Goal: Information Seeking & Learning: Learn about a topic

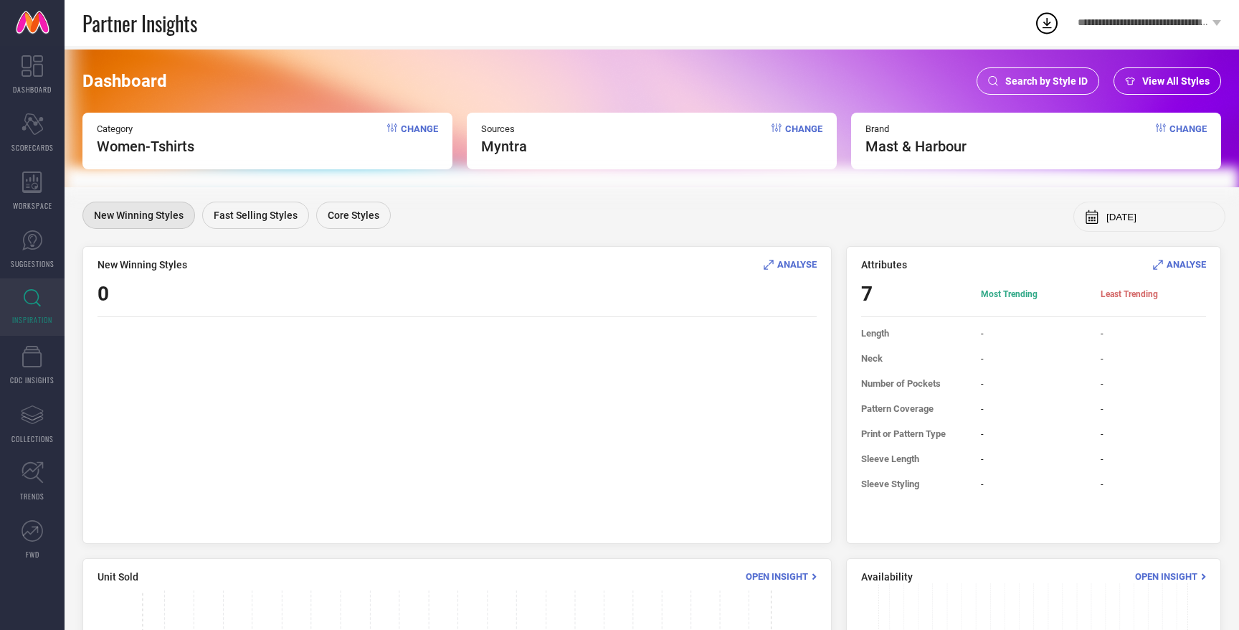
click at [786, 257] on div "ANALYSE" at bounding box center [790, 264] width 53 height 14
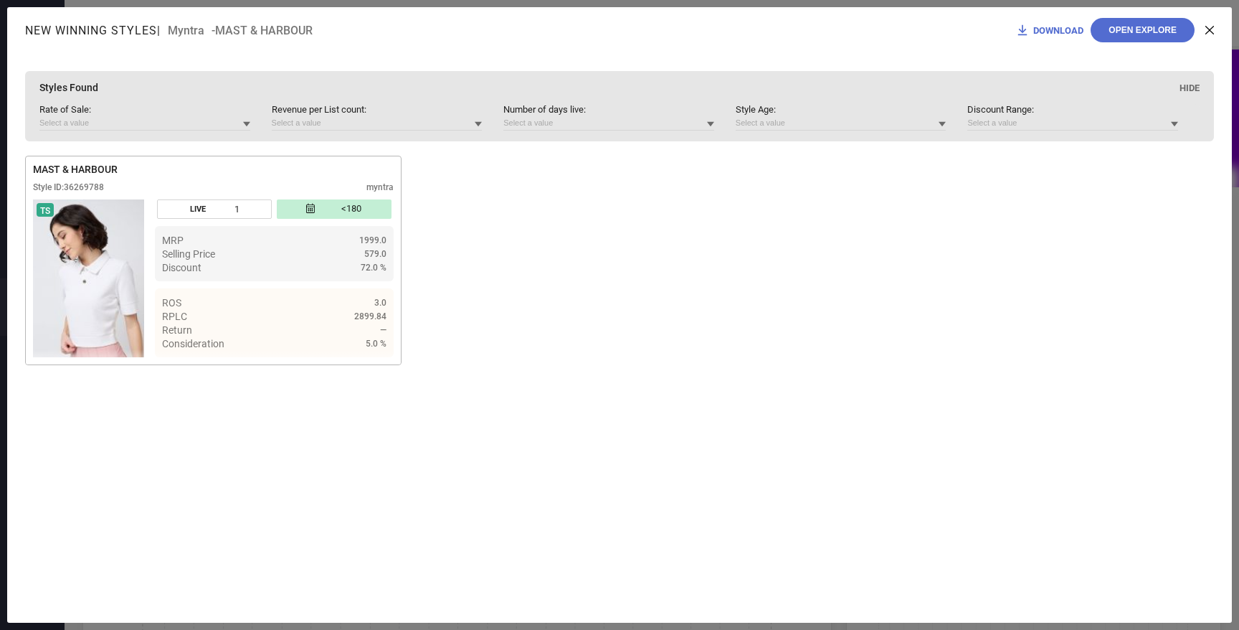
click at [1209, 34] on icon at bounding box center [1209, 30] width 9 height 9
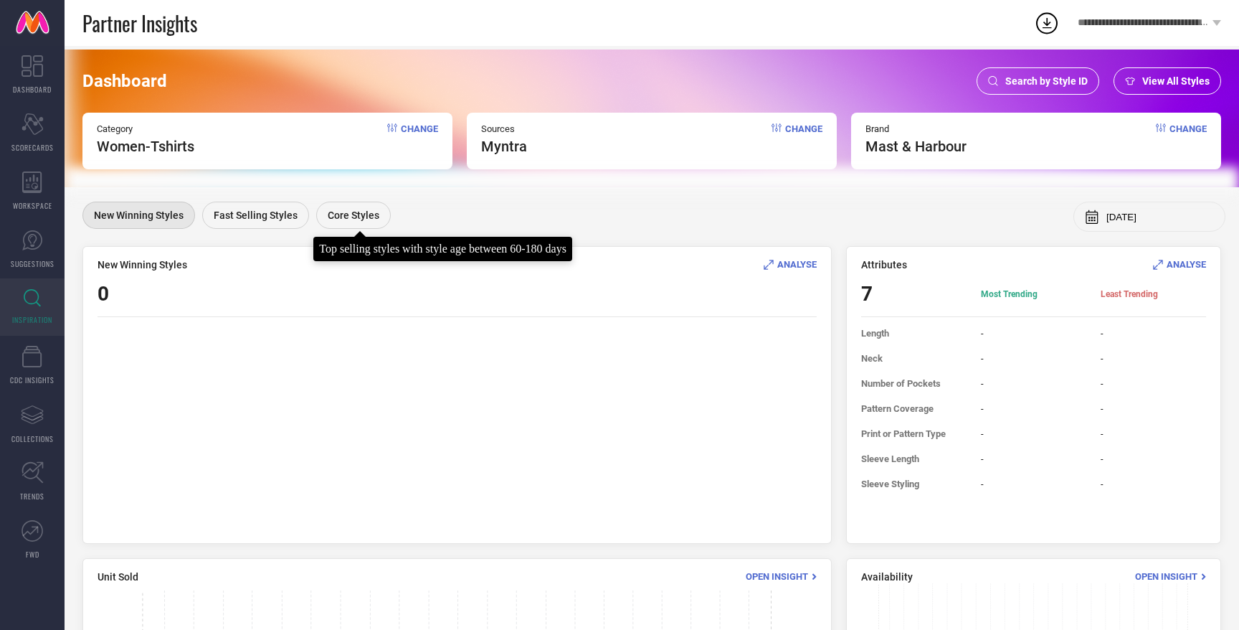
click at [356, 208] on div "Core Styles" at bounding box center [353, 215] width 75 height 27
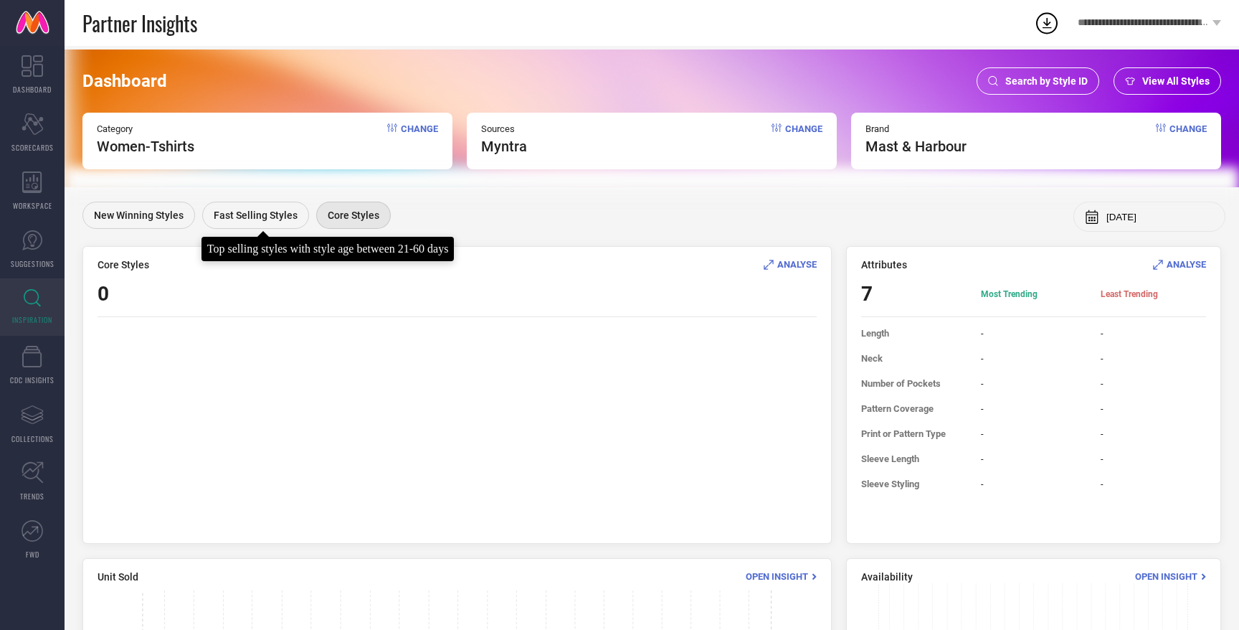
click at [267, 225] on div at bounding box center [262, 230] width 11 height 11
click at [263, 207] on div "Fast Selling Styles" at bounding box center [255, 215] width 107 height 27
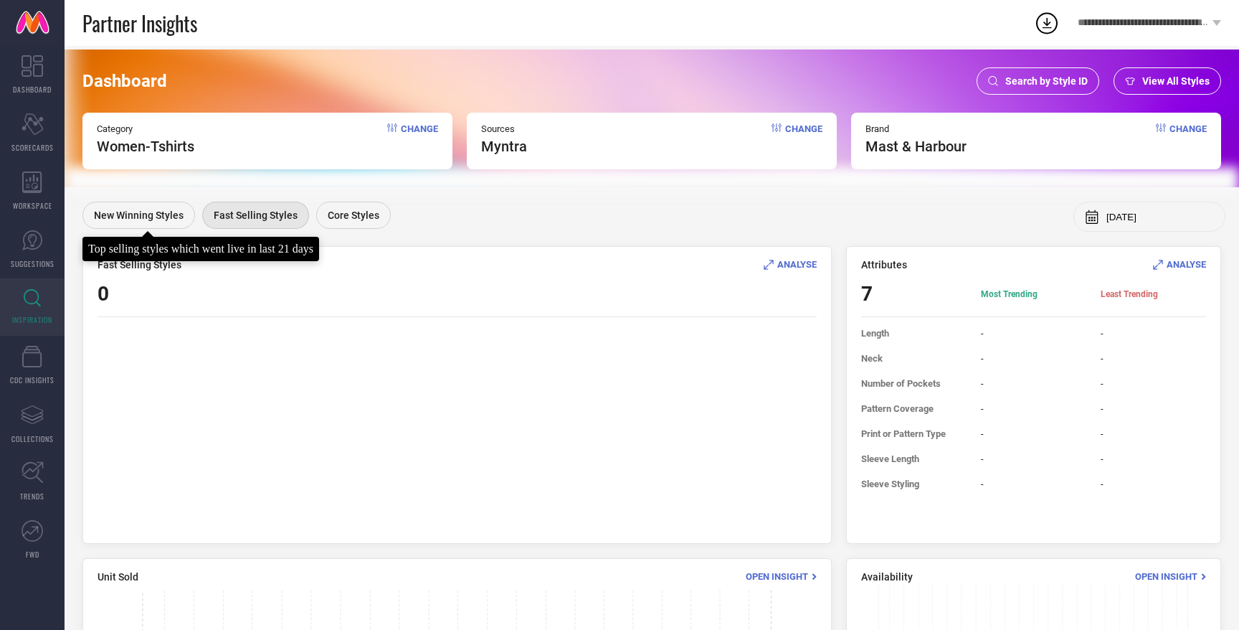
click at [149, 216] on span "New Winning Styles" at bounding box center [139, 214] width 90 height 11
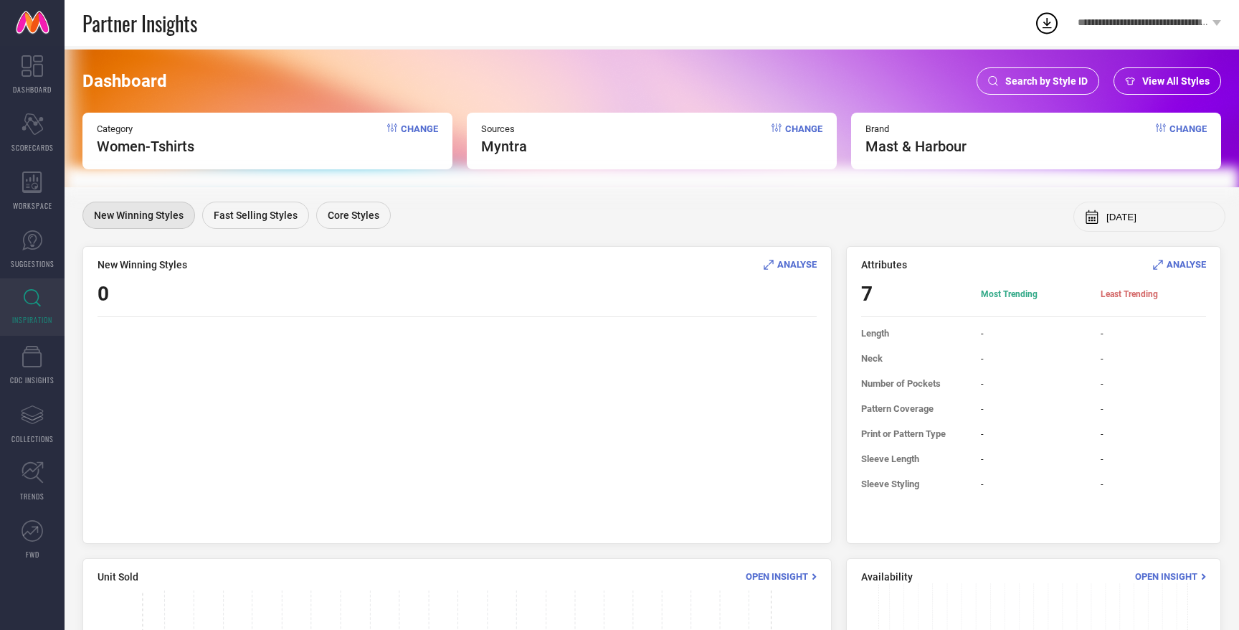
click at [430, 133] on span "Change" at bounding box center [419, 139] width 37 height 32
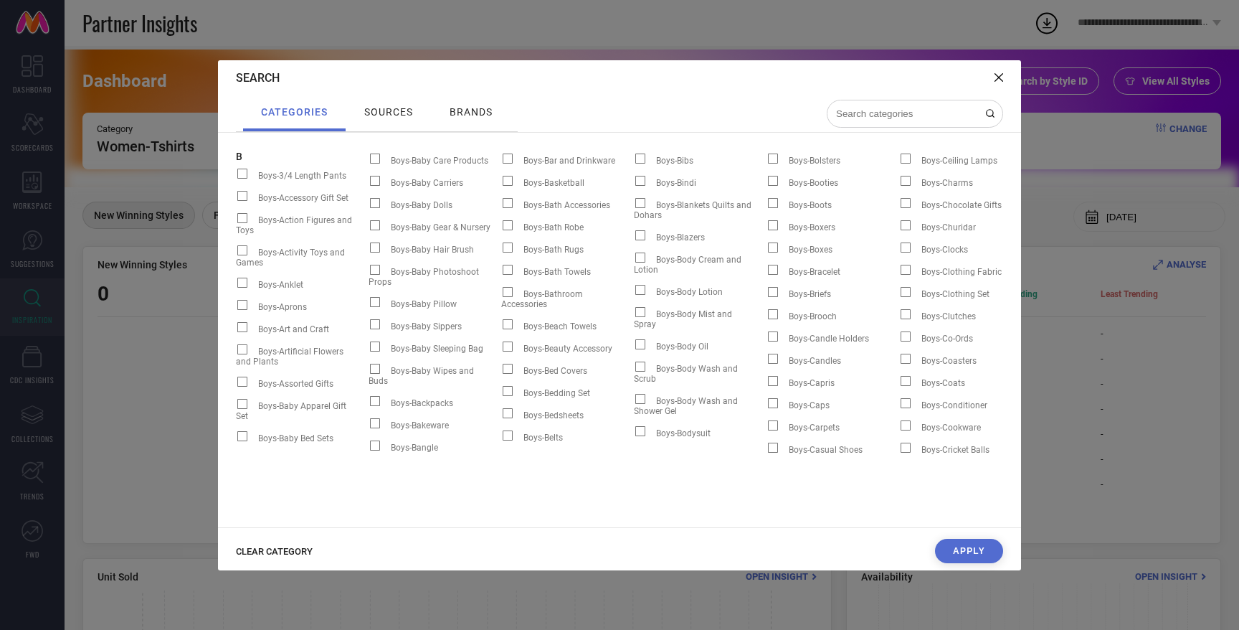
click at [970, 551] on button "Apply" at bounding box center [969, 551] width 68 height 24
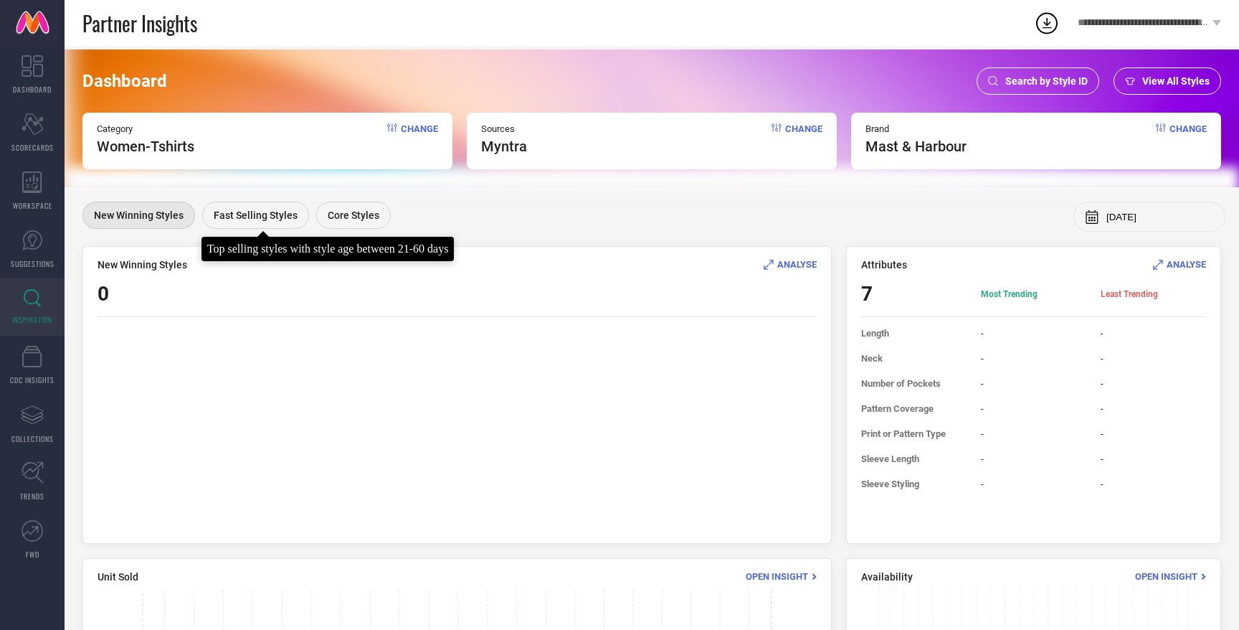
click at [243, 220] on span "Fast Selling Styles" at bounding box center [256, 214] width 84 height 11
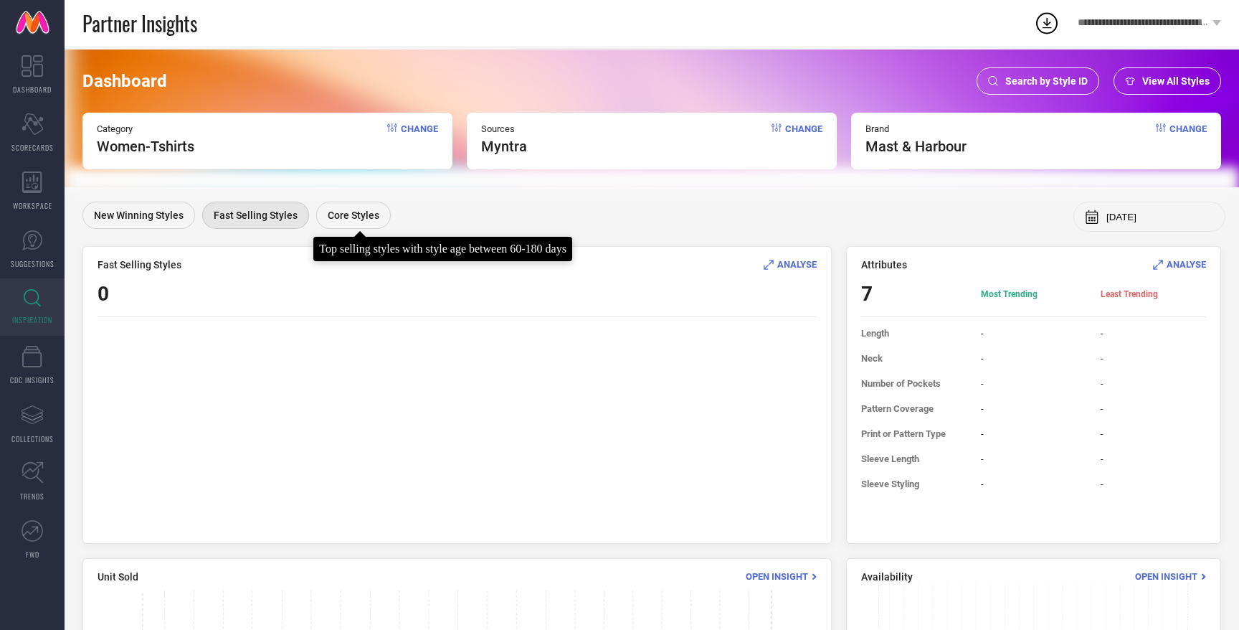
click at [361, 211] on span "Core Styles" at bounding box center [354, 214] width 52 height 11
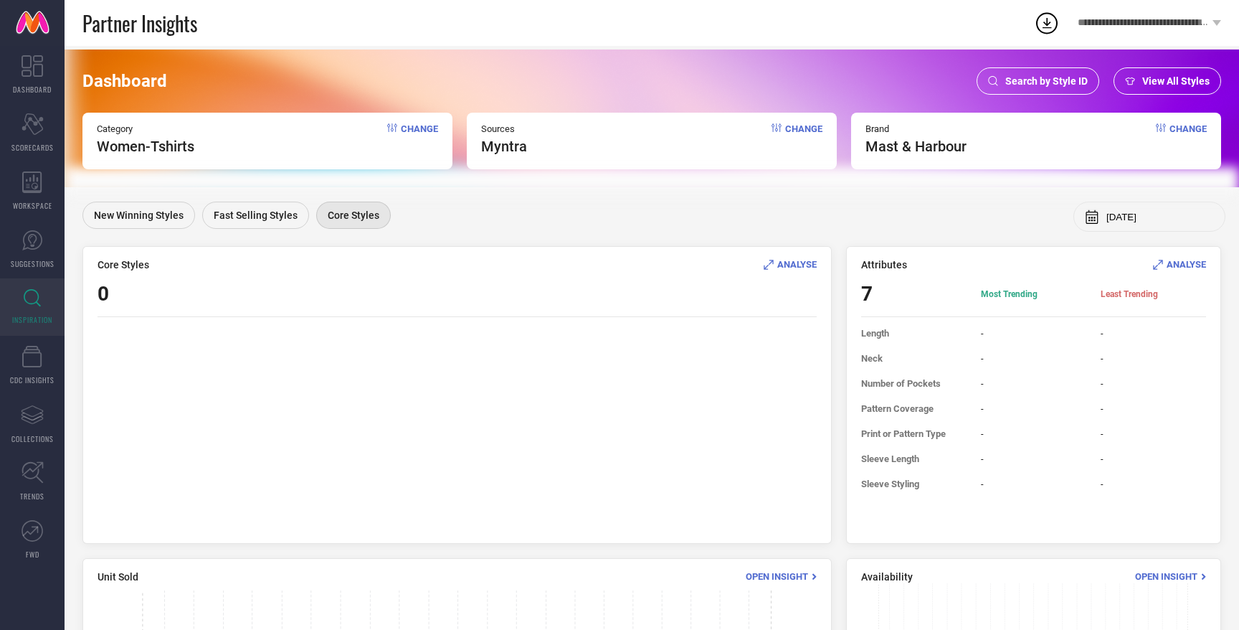
click at [419, 123] on div "Category Women-Tshirts Change" at bounding box center [267, 141] width 370 height 57
click at [428, 131] on span "Change" at bounding box center [419, 139] width 37 height 32
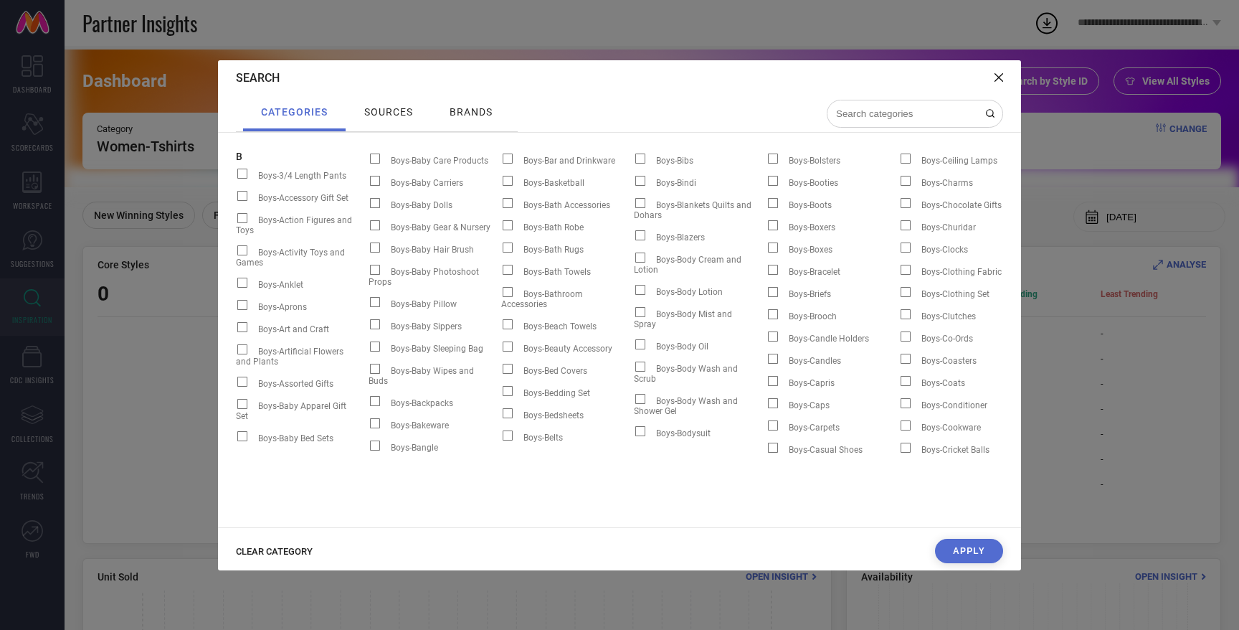
click at [947, 553] on button "Apply" at bounding box center [969, 551] width 68 height 24
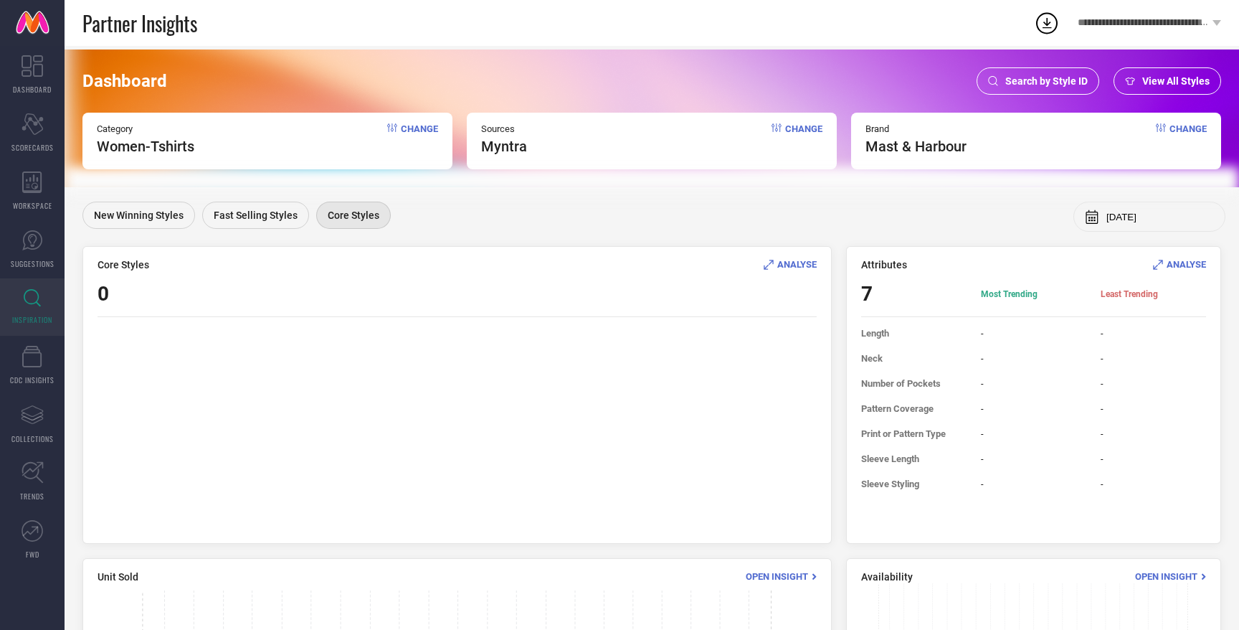
click at [1165, 80] on span "View All Styles" at bounding box center [1175, 80] width 67 height 11
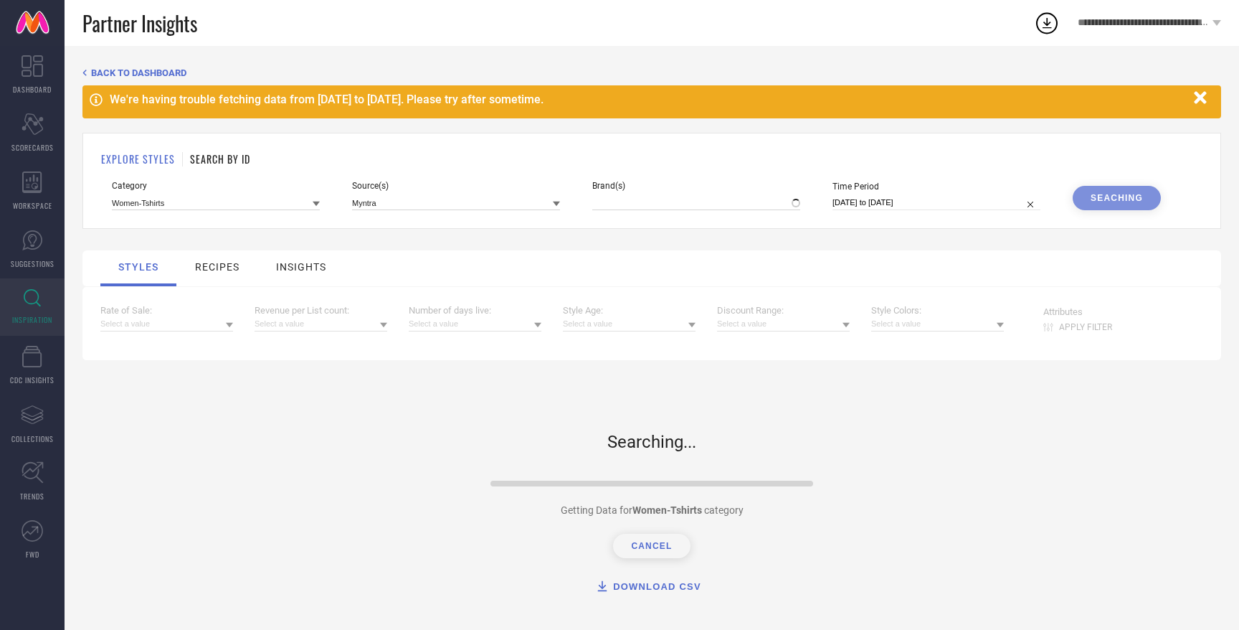
type input "MAST & HARBOUR"
click at [987, 207] on input "[DATE] to [DATE]" at bounding box center [937, 202] width 208 height 15
select select "7"
select select "2025"
select select "8"
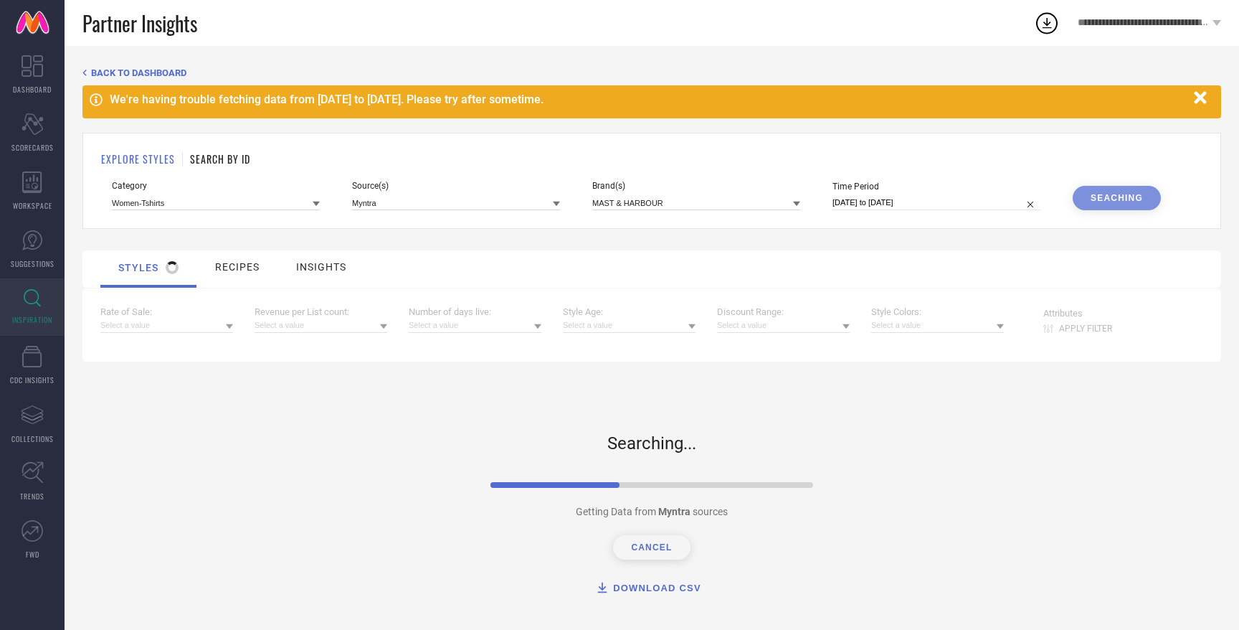
select select "2025"
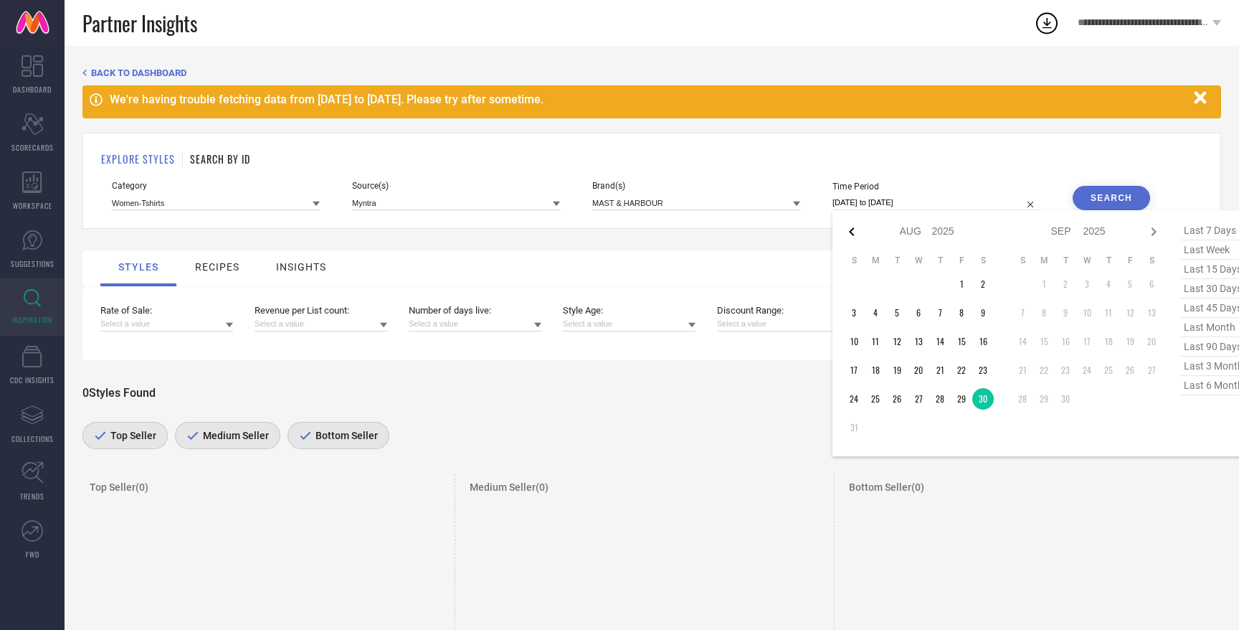
click at [853, 229] on icon at bounding box center [851, 231] width 5 height 9
select select "6"
select select "2025"
select select "7"
select select "2025"
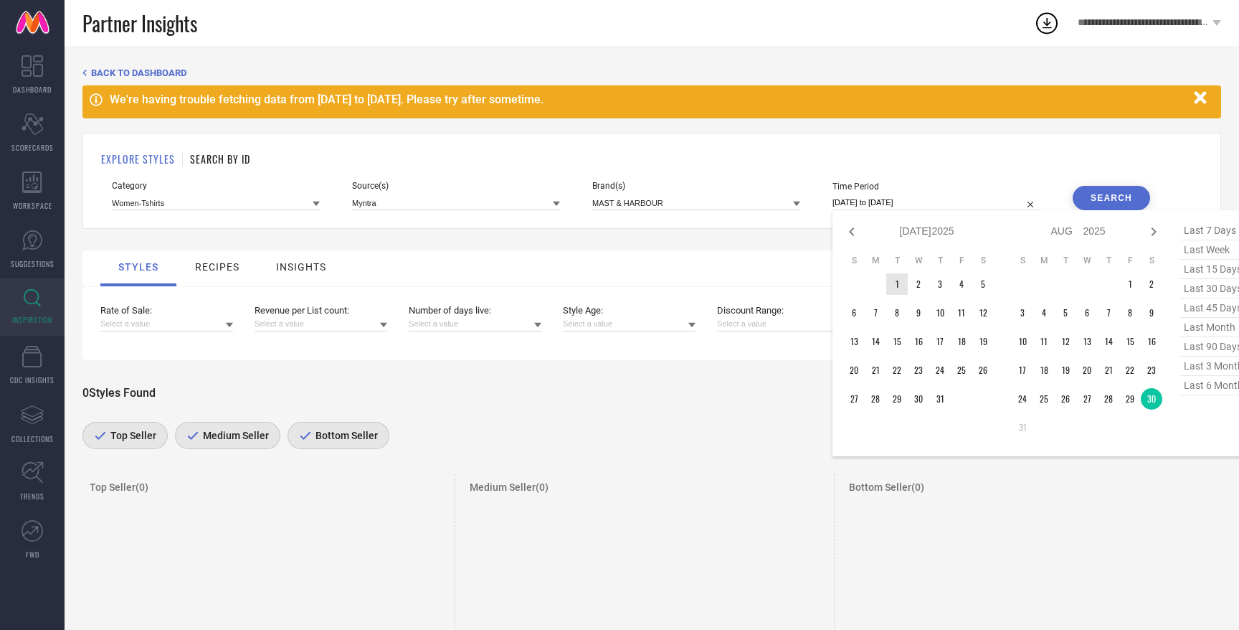
type input "After [DATE]"
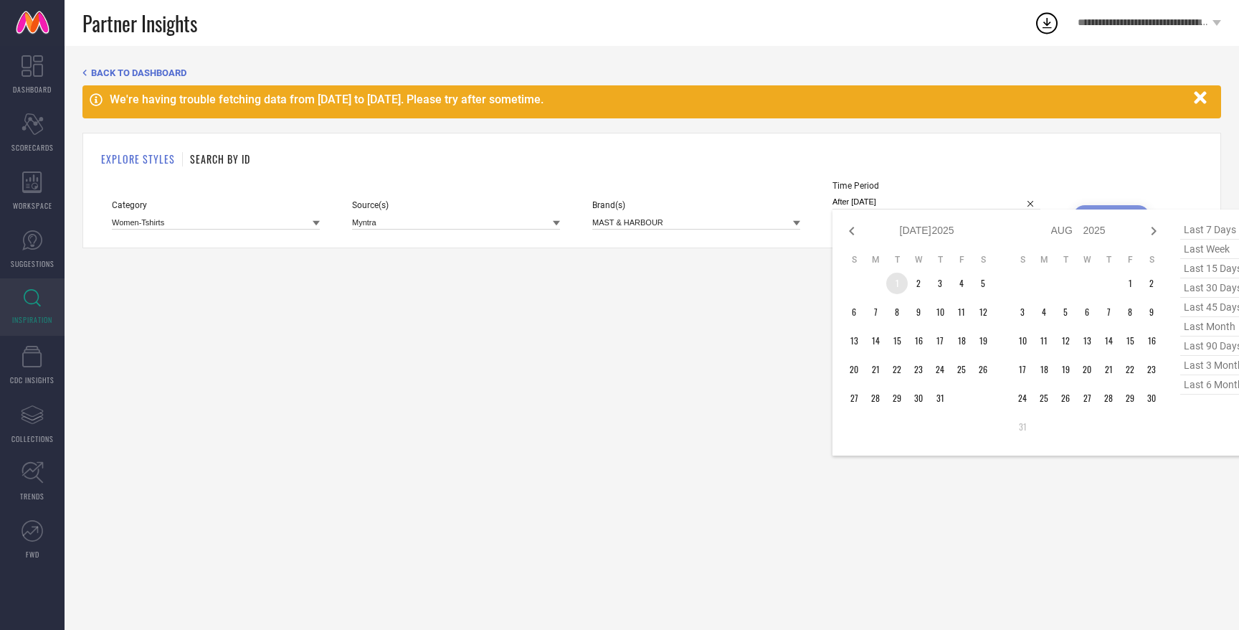
click at [895, 280] on td "1" at bounding box center [897, 284] width 22 height 22
click at [1150, 230] on icon at bounding box center [1153, 230] width 17 height 17
select select "7"
select select "2025"
select select "8"
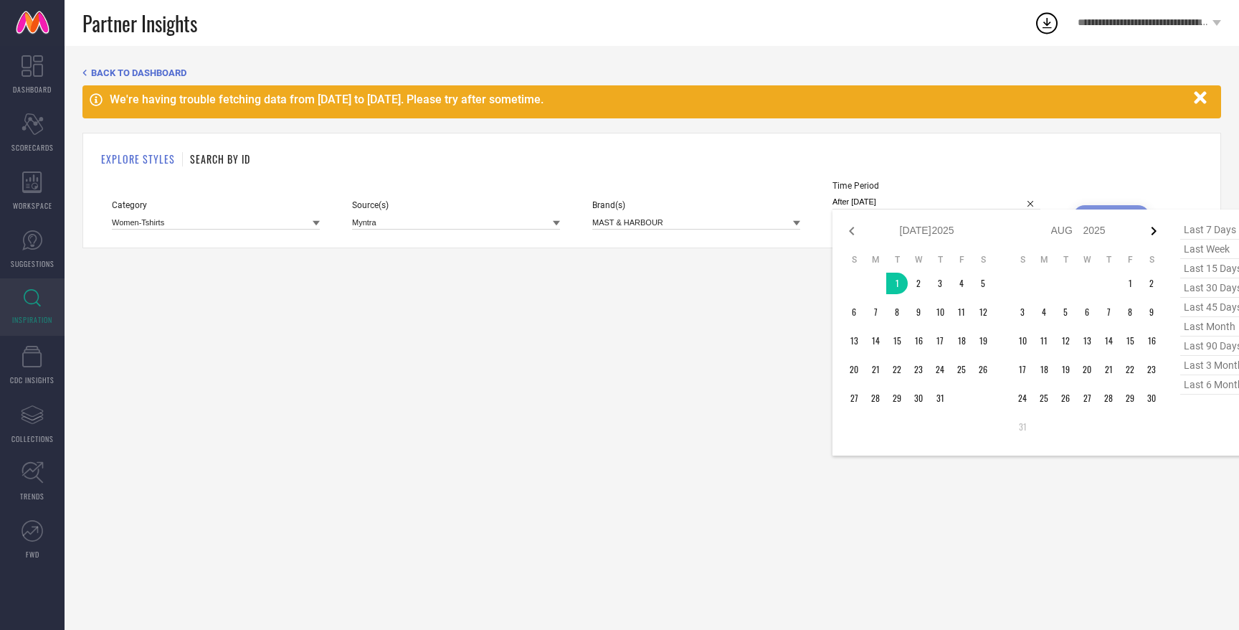
select select "2025"
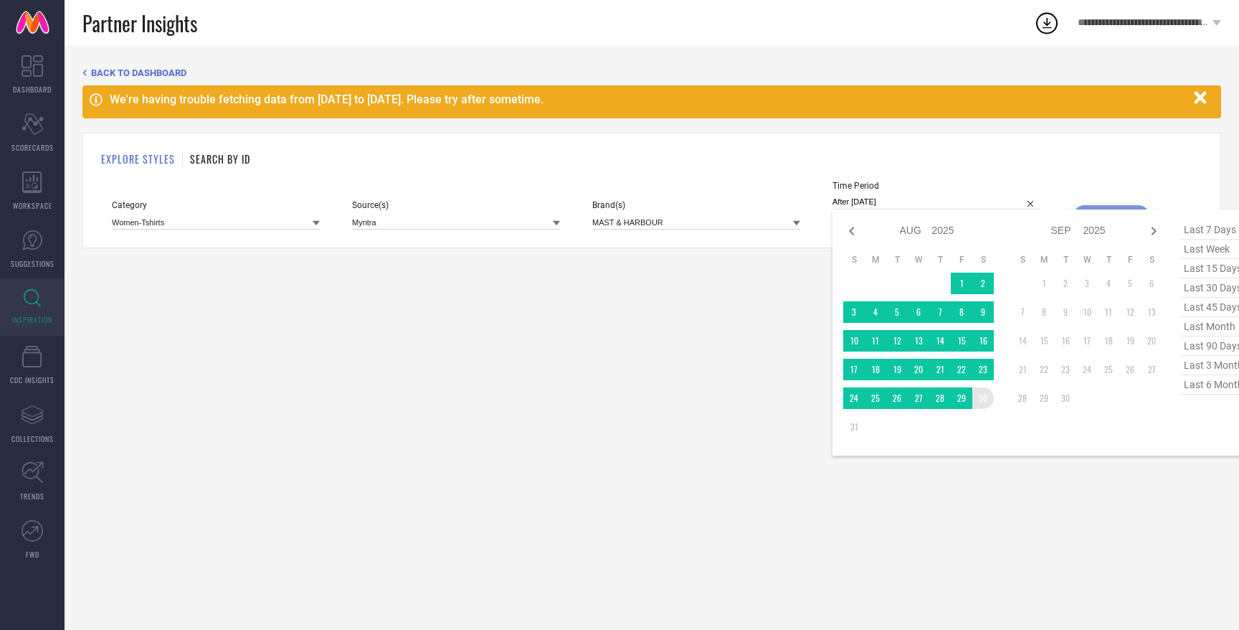
type input "[DATE] to [DATE]"
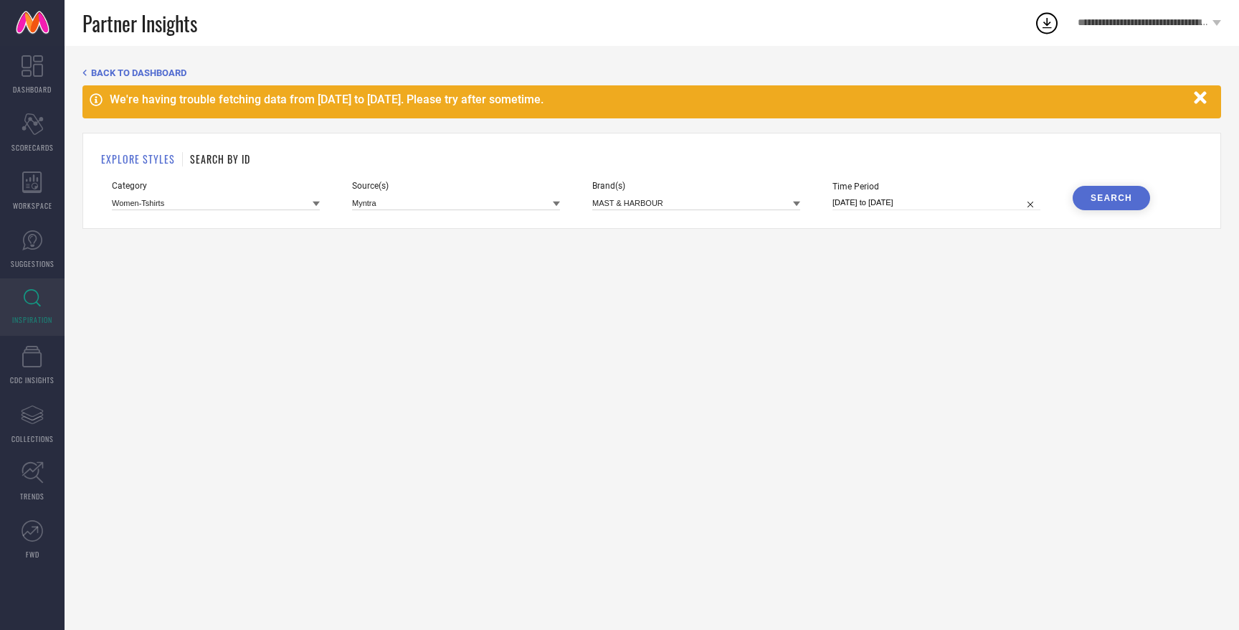
click at [1115, 200] on div "Search" at bounding box center [1112, 198] width 42 height 10
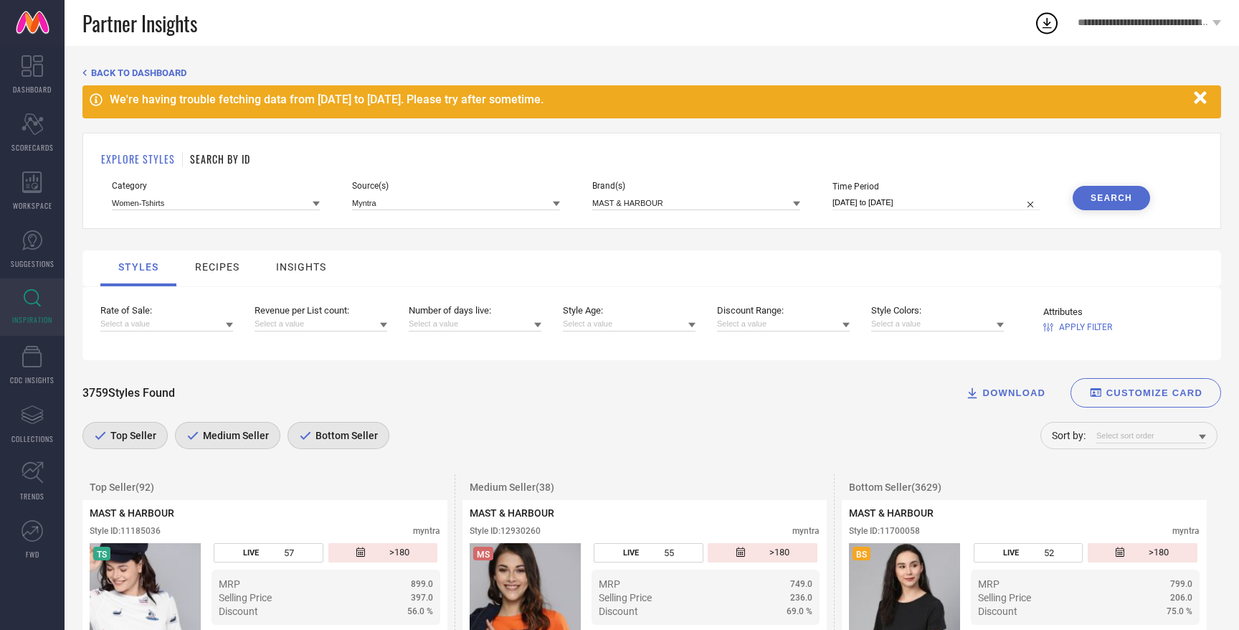
click at [250, 440] on span "Medium Seller" at bounding box center [234, 435] width 70 height 11
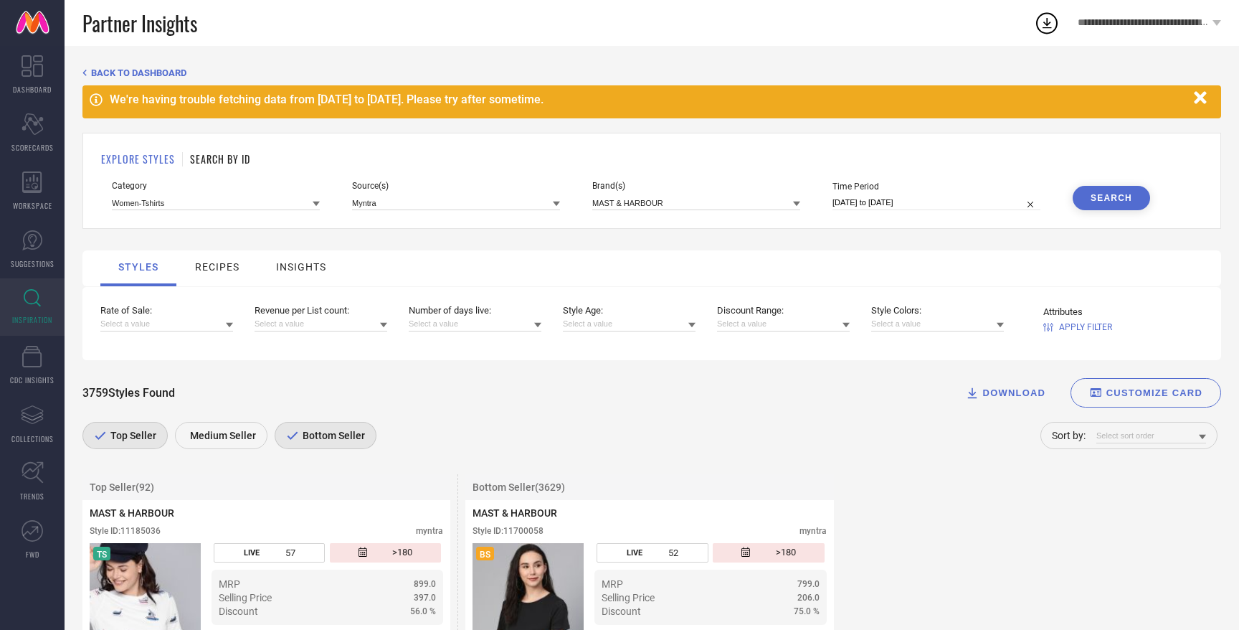
click at [331, 435] on span "Bottom Seller" at bounding box center [332, 435] width 66 height 11
